Goal: Information Seeking & Learning: Learn about a topic

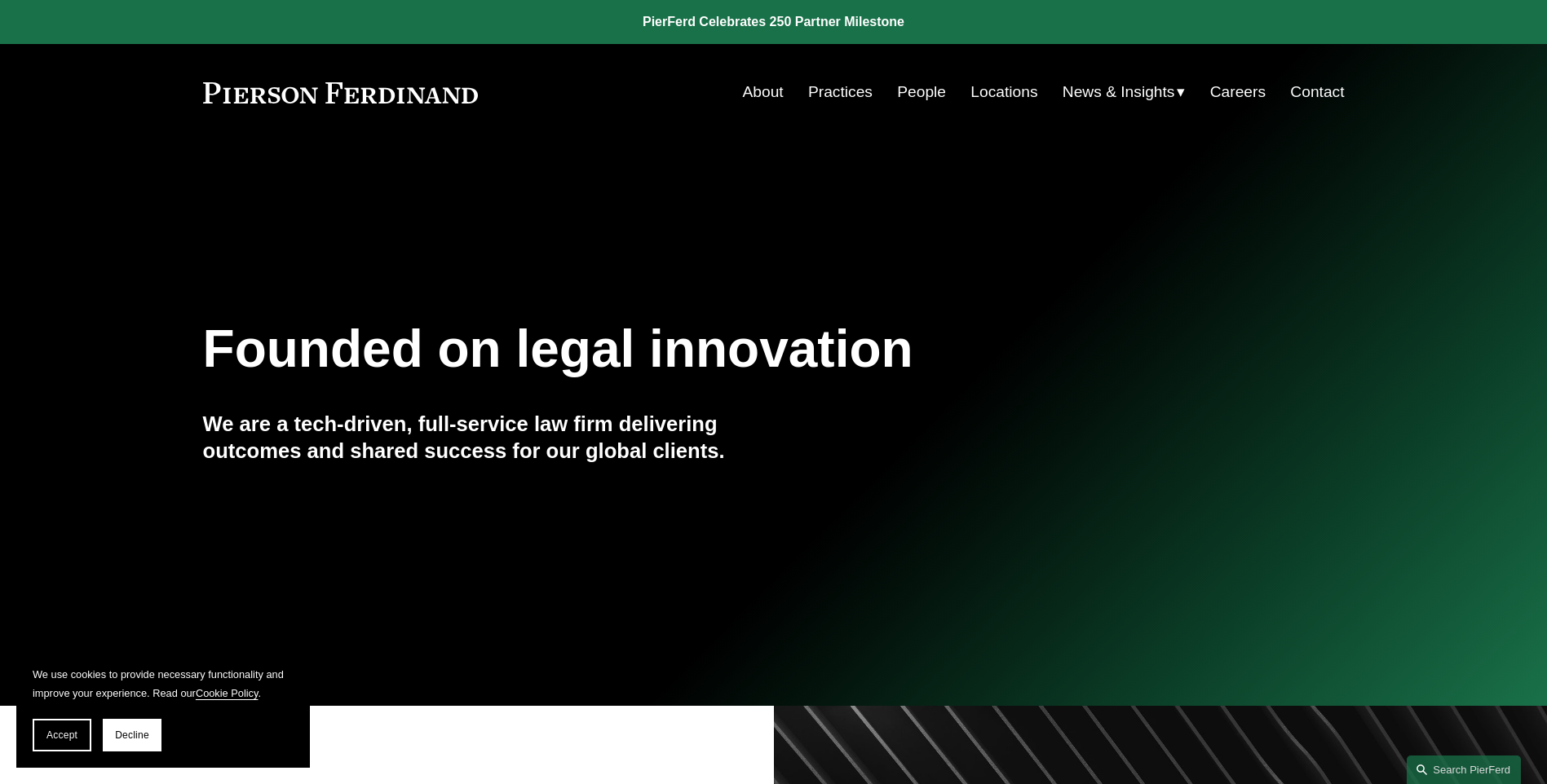
click at [822, 85] on link "Practices" at bounding box center [840, 92] width 64 height 31
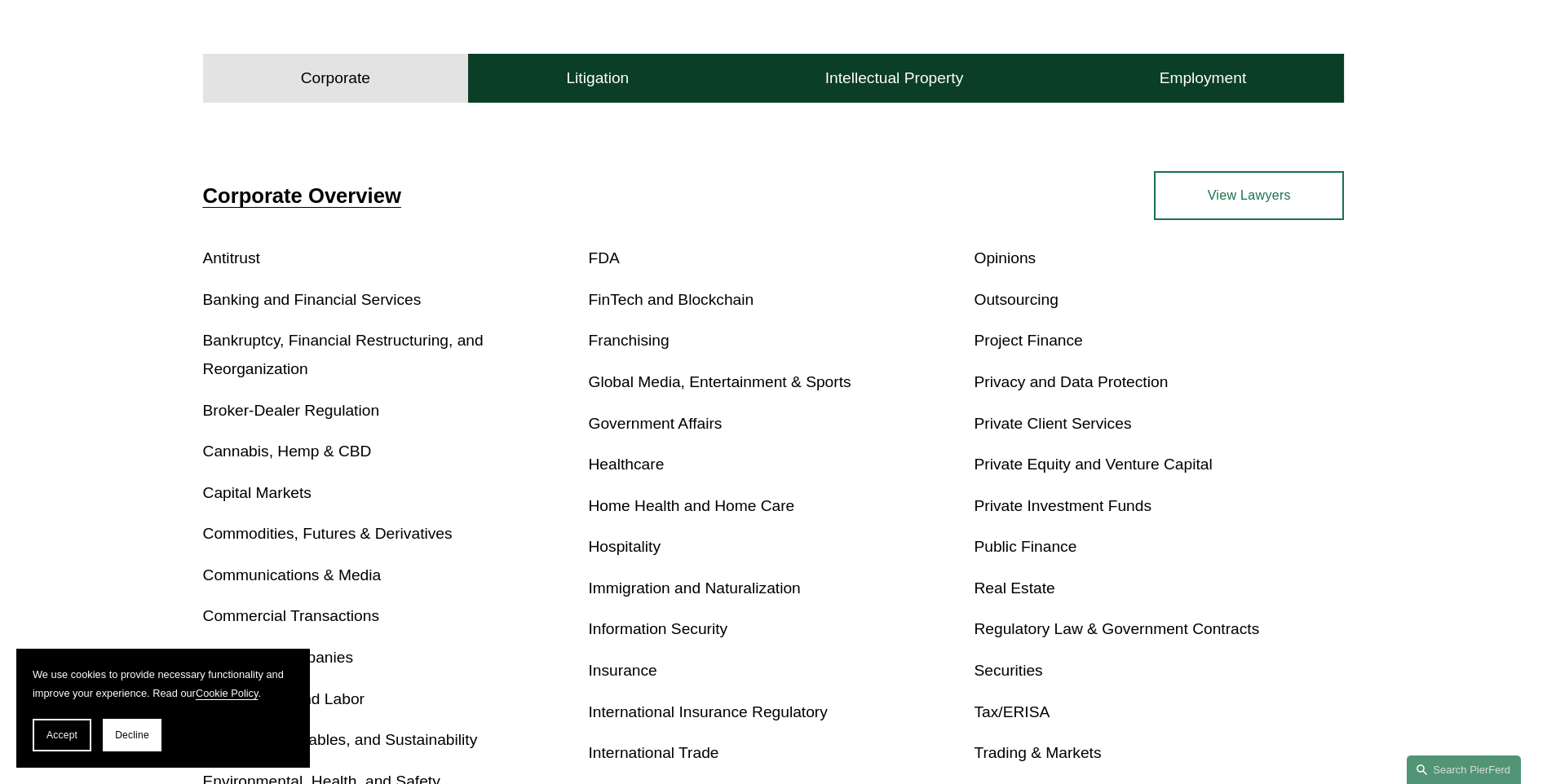
scroll to position [408, 0]
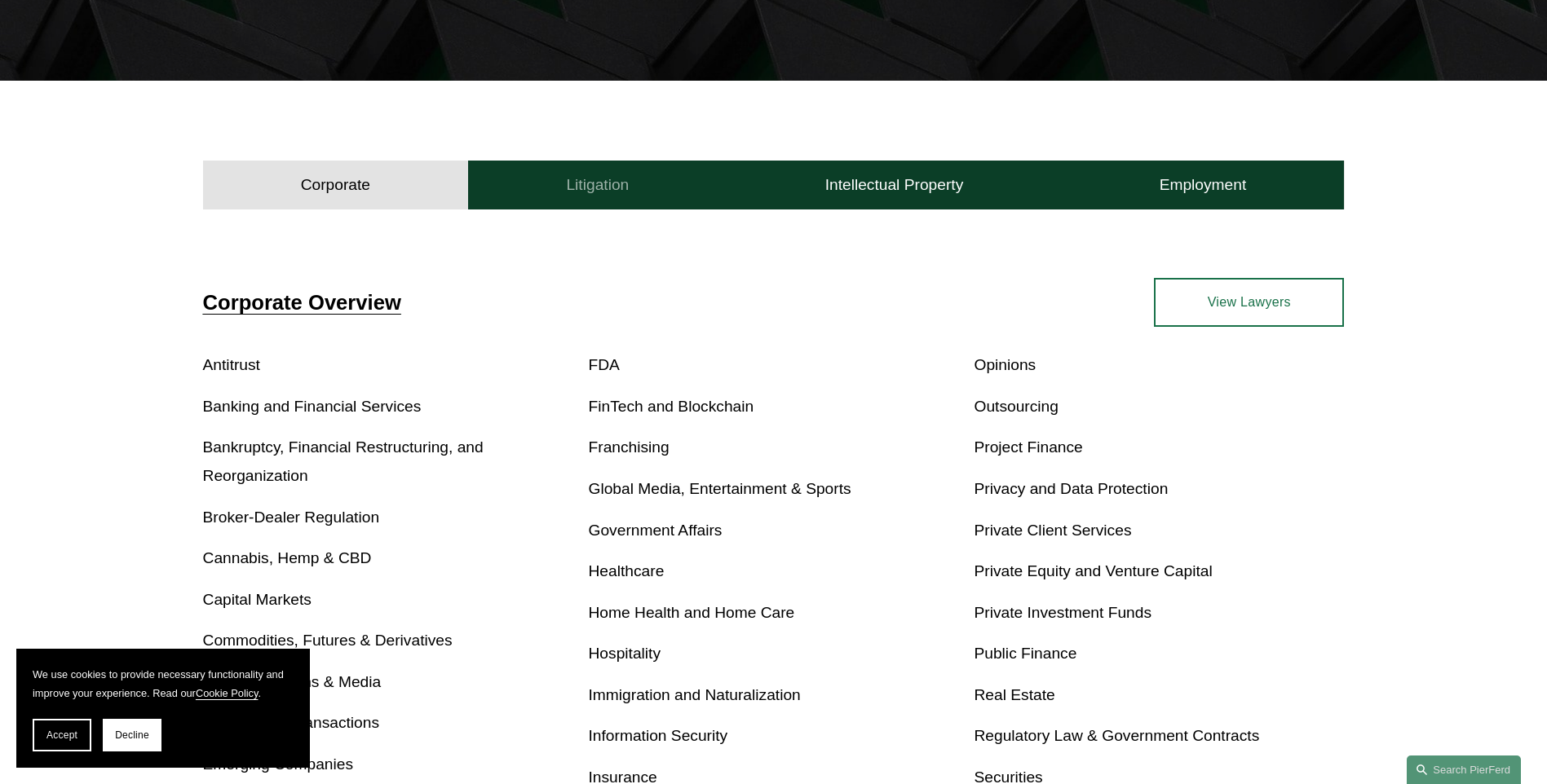
click at [647, 180] on button "Litigation" at bounding box center [597, 185] width 258 height 49
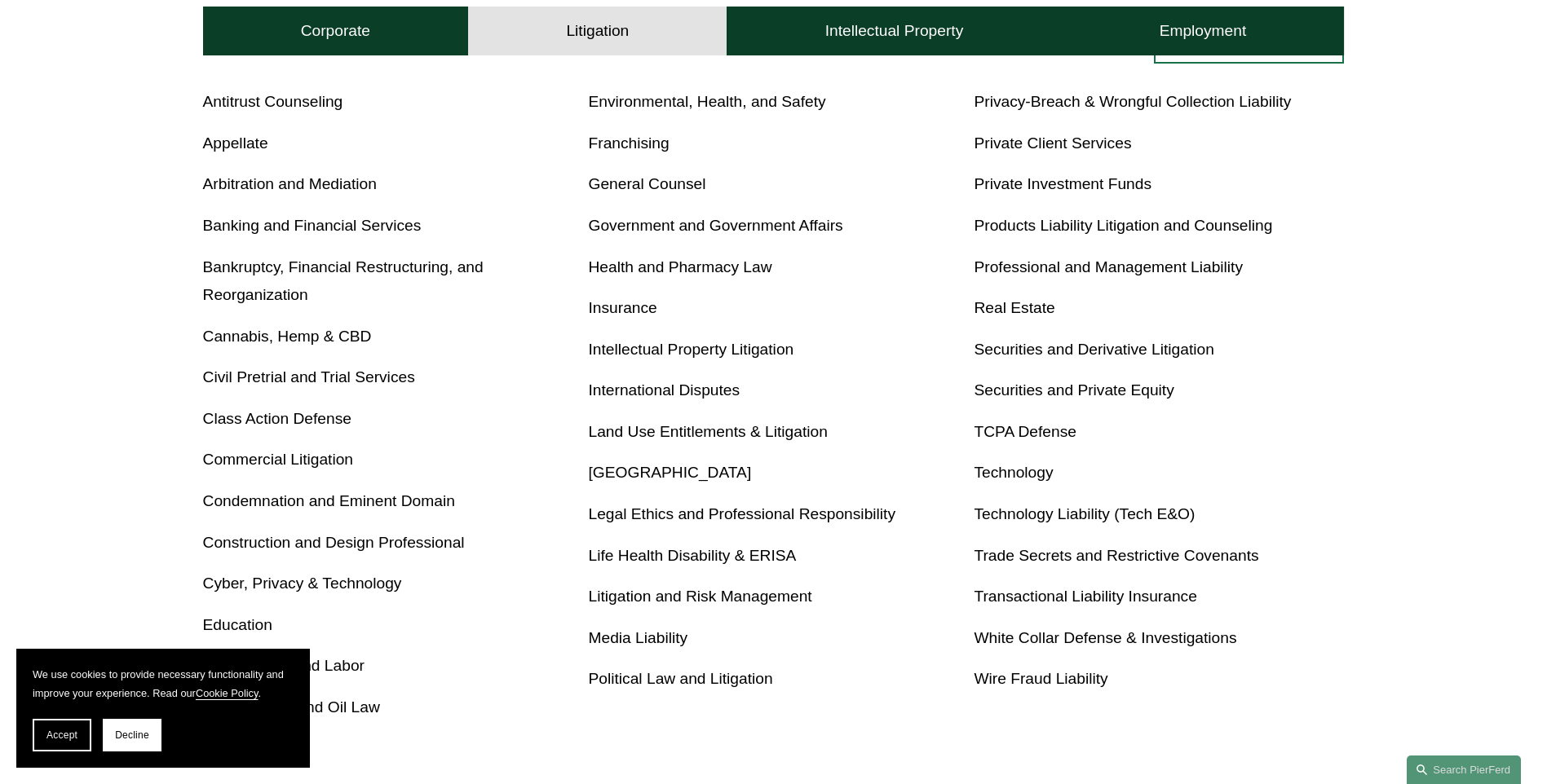
scroll to position [816, 0]
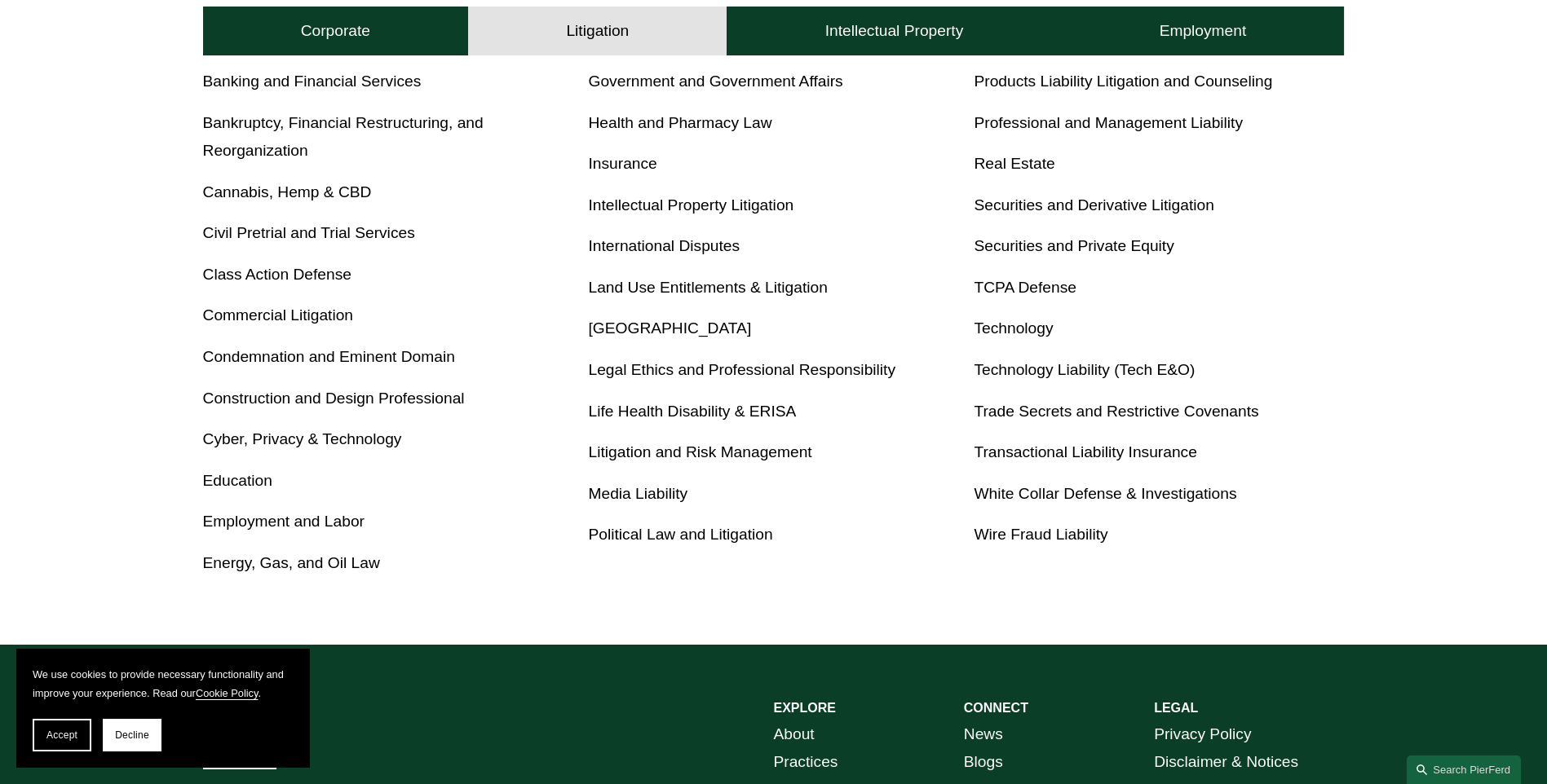
click at [367, 402] on link "Construction and Design Professional" at bounding box center [334, 398] width 262 height 17
